Goal: Task Accomplishment & Management: Complete application form

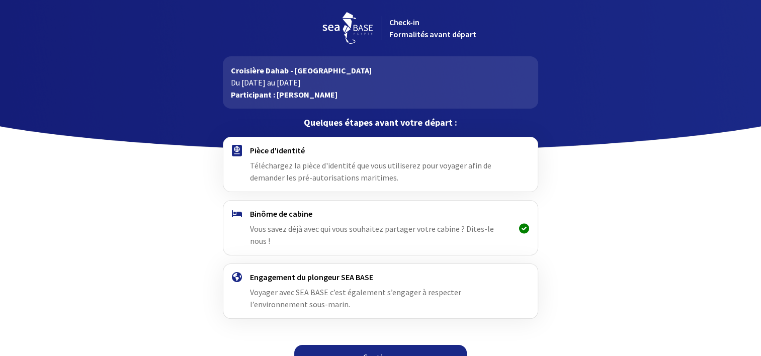
click at [379, 345] on link "Continuer" at bounding box center [380, 357] width 173 height 24
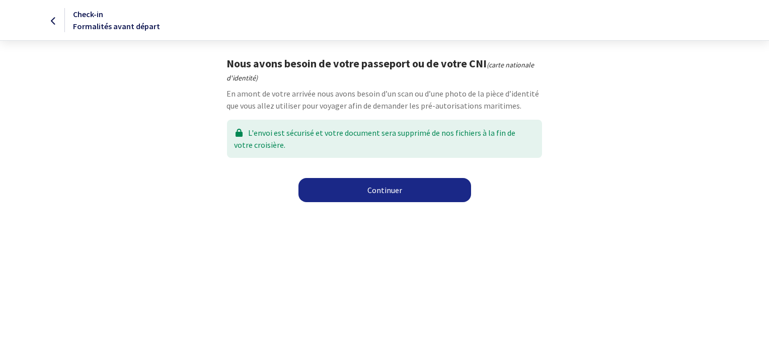
click at [397, 193] on link "Continuer" at bounding box center [384, 190] width 173 height 24
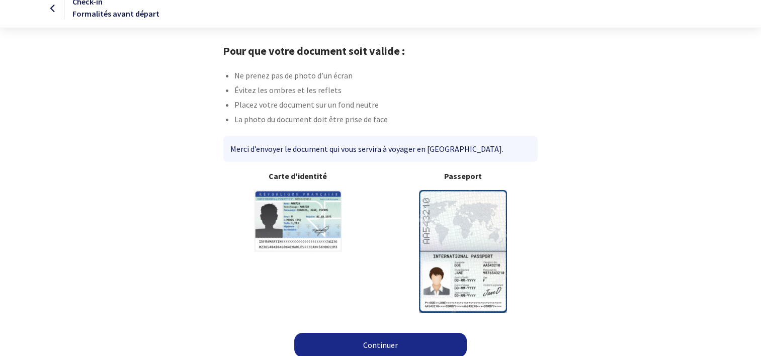
scroll to position [19, 0]
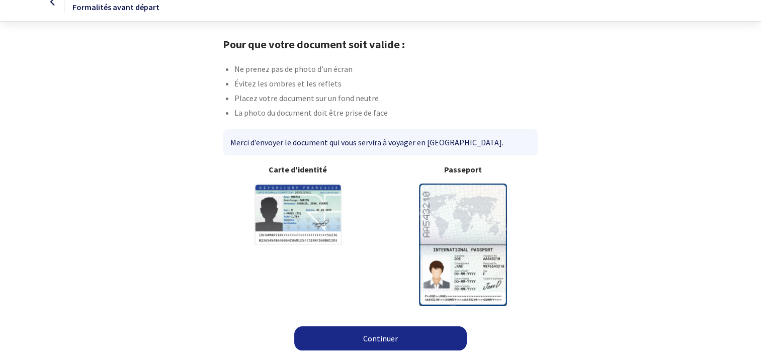
click at [384, 338] on link "Continuer" at bounding box center [380, 338] width 173 height 24
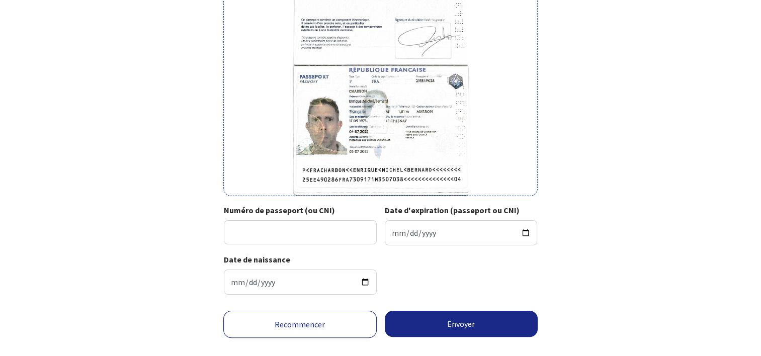
scroll to position [151, 0]
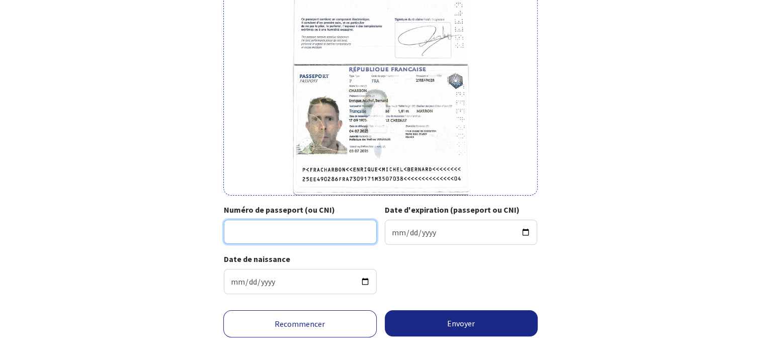
click at [267, 231] on input "Numéro de passeport (ou CNI)" at bounding box center [300, 232] width 153 height 24
type input "25EE49028"
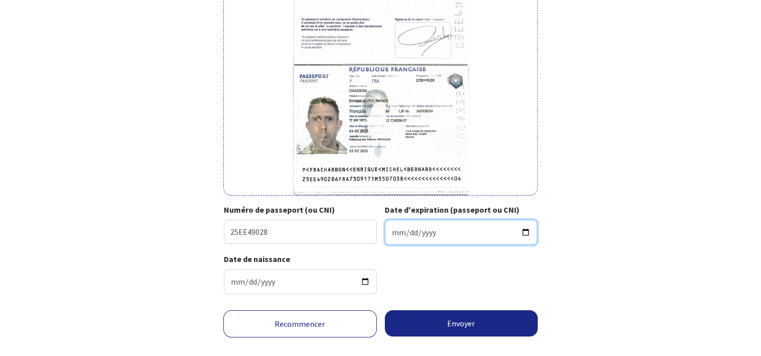
click at [528, 232] on input "Date d'expiration (passeport ou CNI)" at bounding box center [461, 232] width 153 height 25
type input "[DATE]"
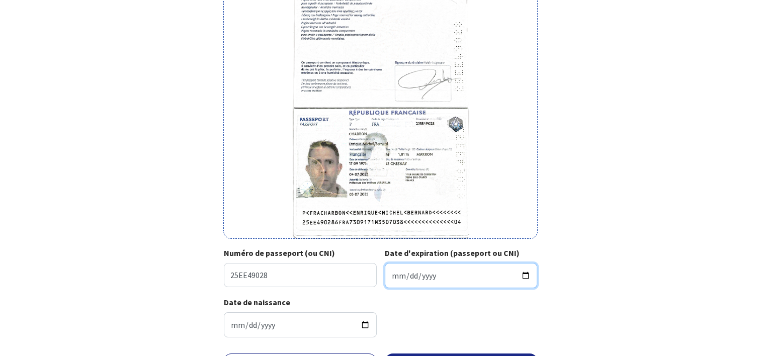
scroll to position [0, 0]
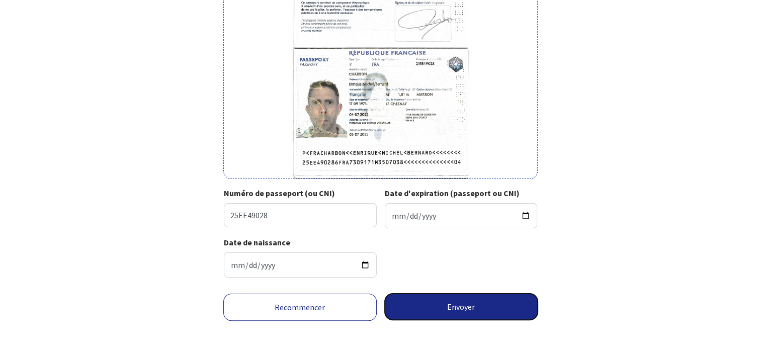
click at [471, 312] on button "Envoyer" at bounding box center [461, 307] width 153 height 26
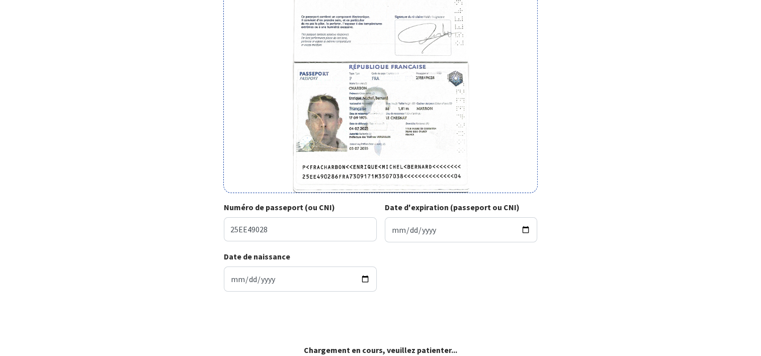
scroll to position [153, 0]
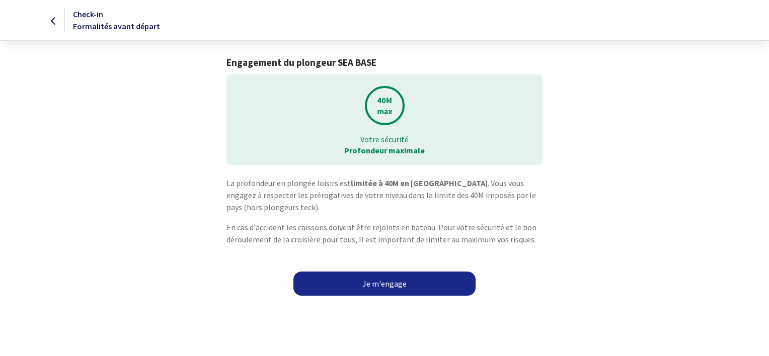
click at [388, 283] on link "Je m'engage" at bounding box center [384, 284] width 182 height 24
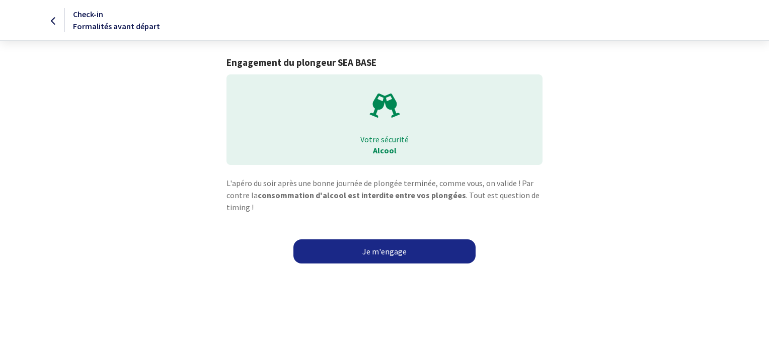
click at [394, 257] on link "Je m'engage" at bounding box center [384, 251] width 182 height 24
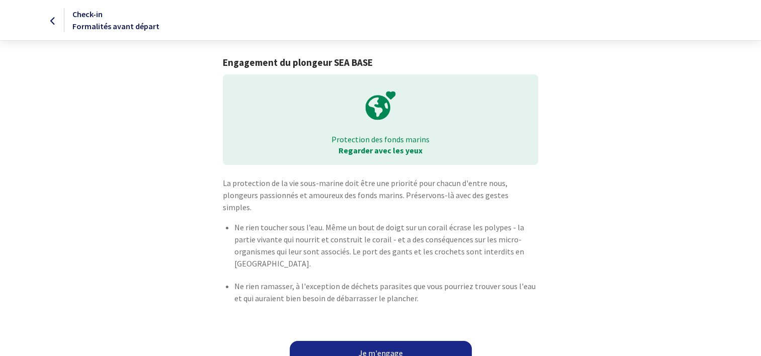
scroll to position [3, 0]
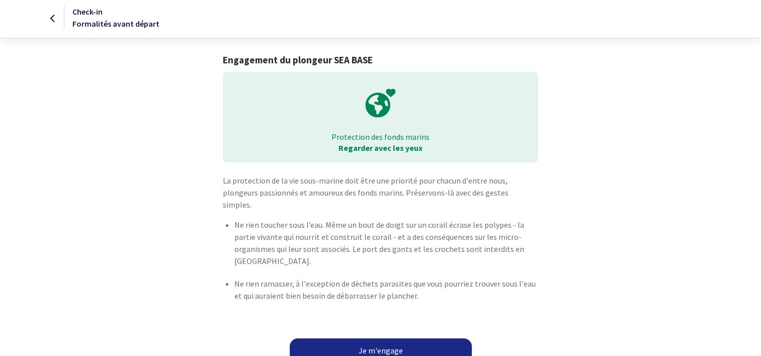
click at [388, 341] on link "Je m'engage" at bounding box center [381, 351] width 182 height 24
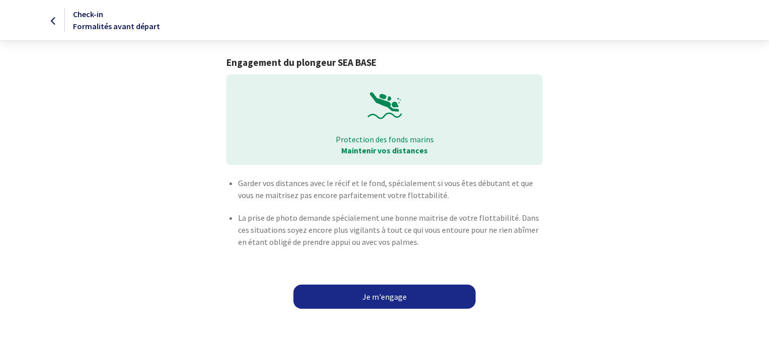
click at [400, 300] on link "Je m'engage" at bounding box center [384, 297] width 182 height 24
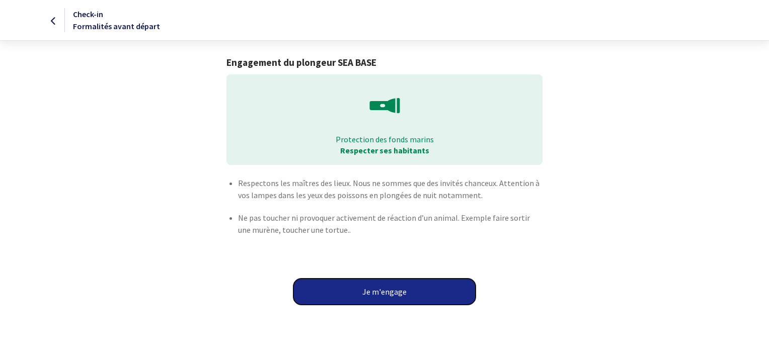
click at [403, 294] on button "Je m'engage" at bounding box center [384, 292] width 182 height 26
